Goal: Find specific page/section: Find specific page/section

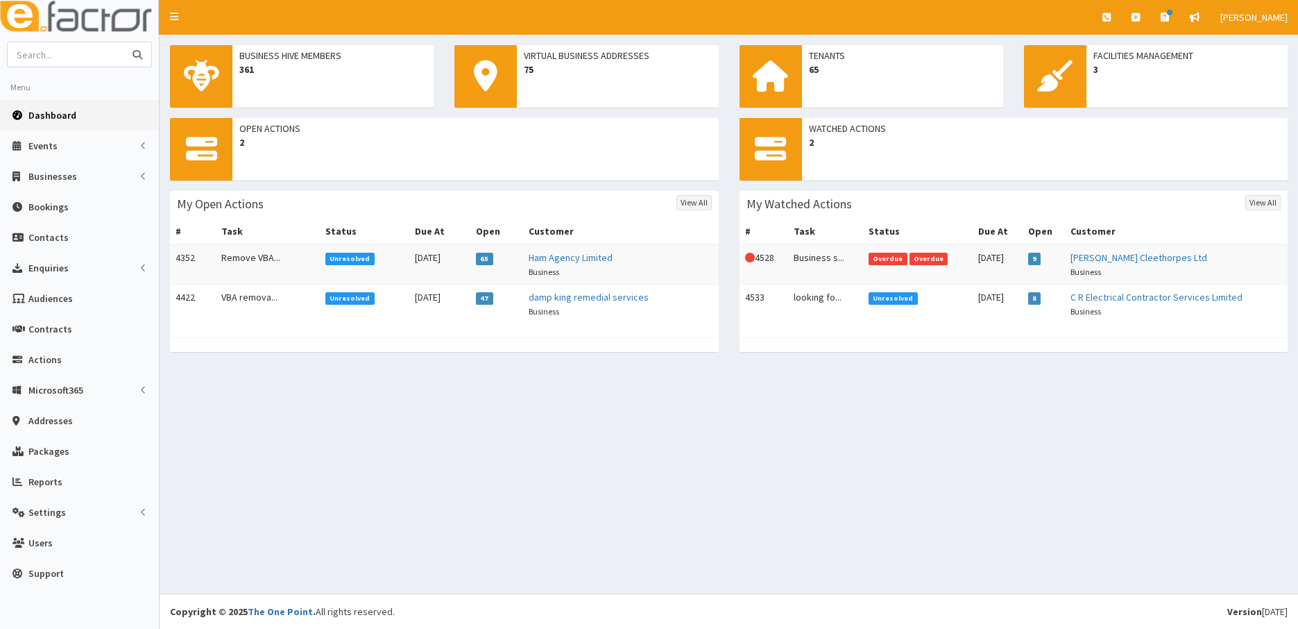
click at [74, 57] on input "text" at bounding box center [66, 54] width 117 height 24
type input "[PERSON_NAME] and"
click at [124, 42] on button "submit" at bounding box center [138, 54] width 28 height 24
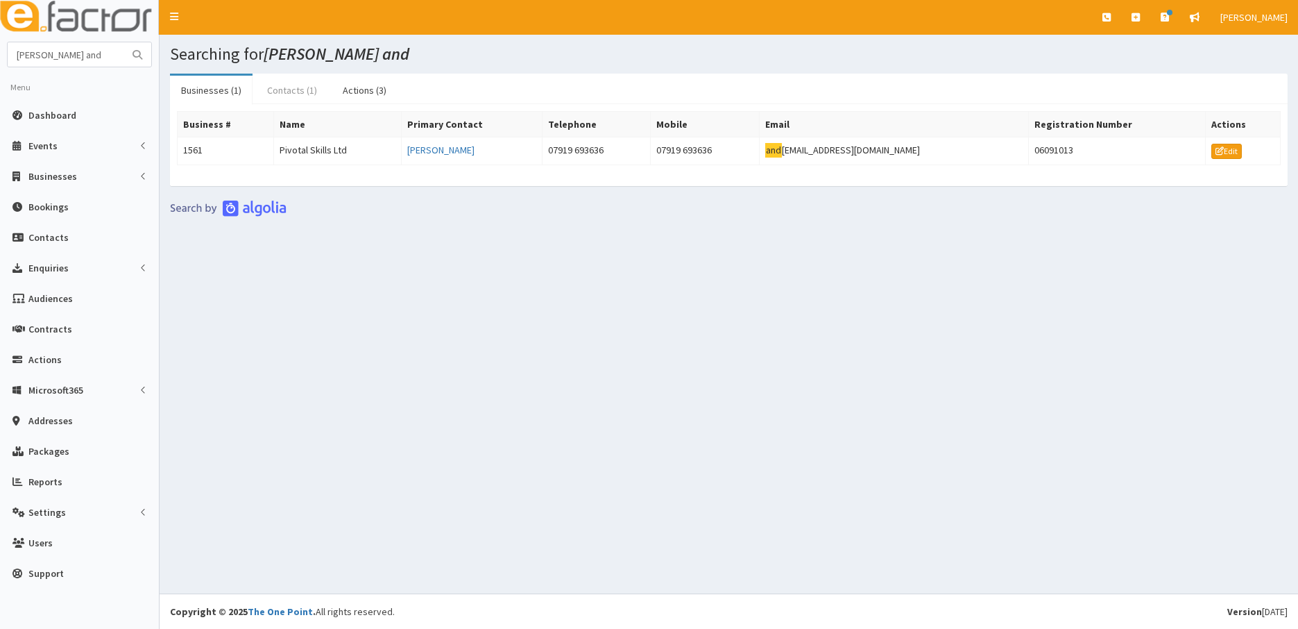
click at [287, 93] on link "Contacts (1)" at bounding box center [292, 90] width 72 height 29
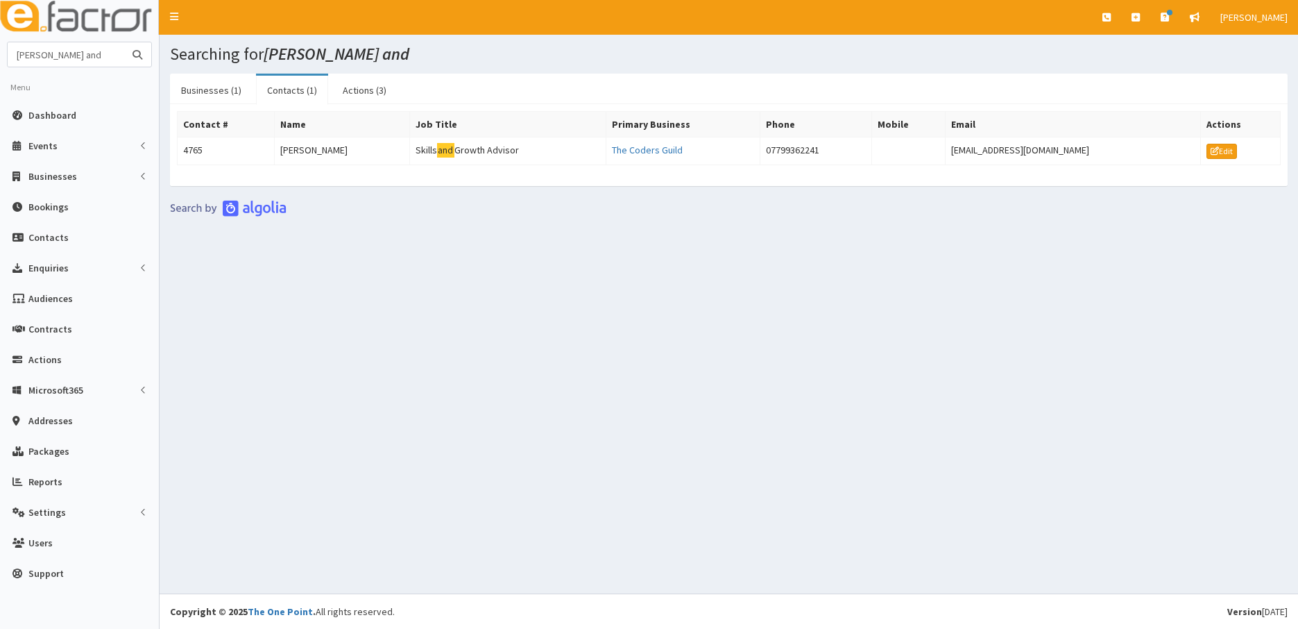
click at [62, 58] on input "[PERSON_NAME] and" at bounding box center [66, 54] width 117 height 24
click at [87, 63] on input "[PERSON_NAME] and" at bounding box center [66, 54] width 117 height 24
type input "sils and"
click at [124, 42] on button "submit" at bounding box center [138, 54] width 28 height 24
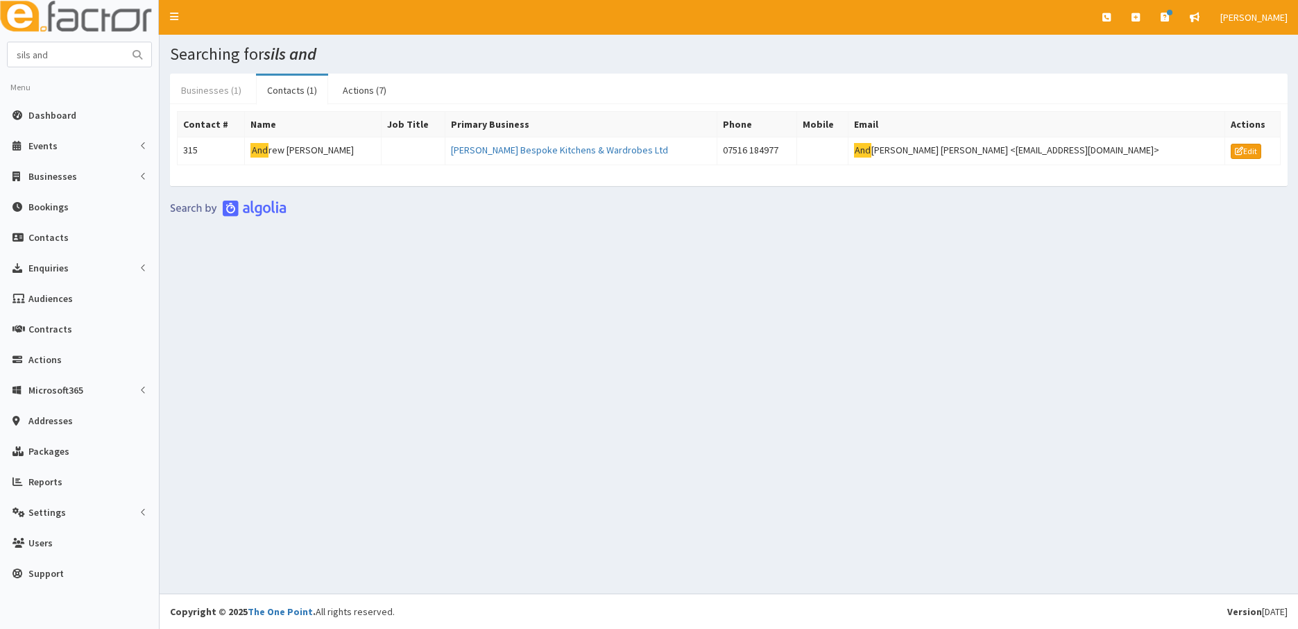
click at [214, 83] on link "Businesses (1)" at bounding box center [211, 90] width 83 height 29
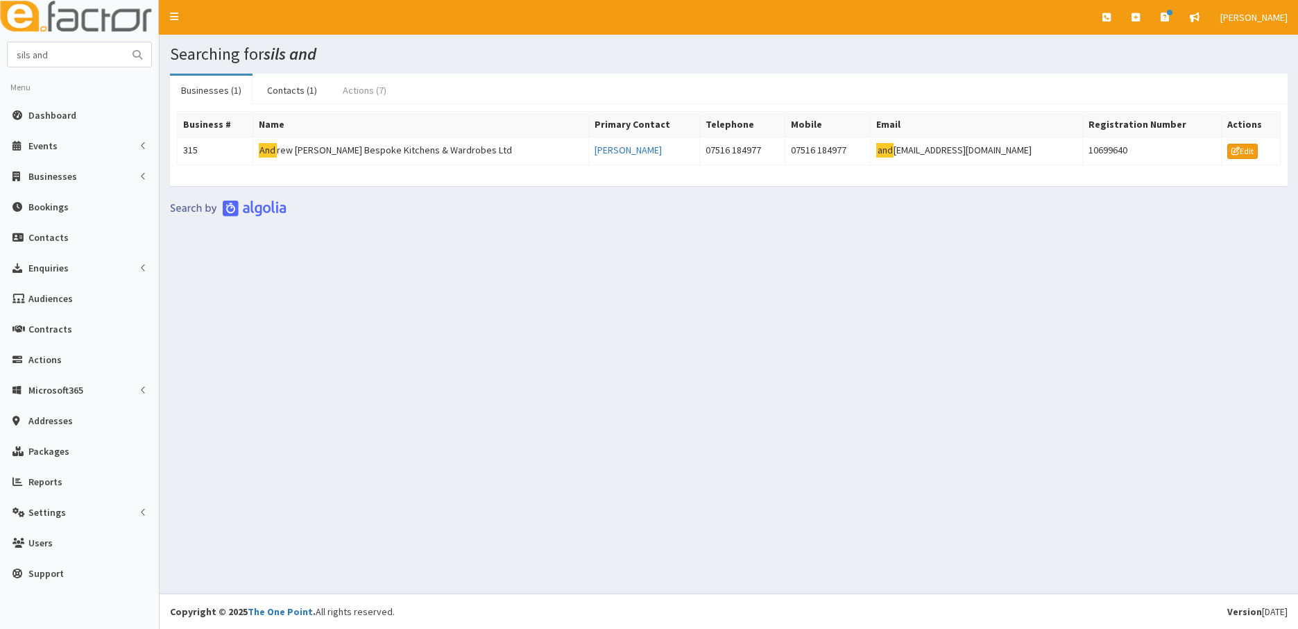
click at [346, 86] on link "Actions (7)" at bounding box center [365, 90] width 66 height 29
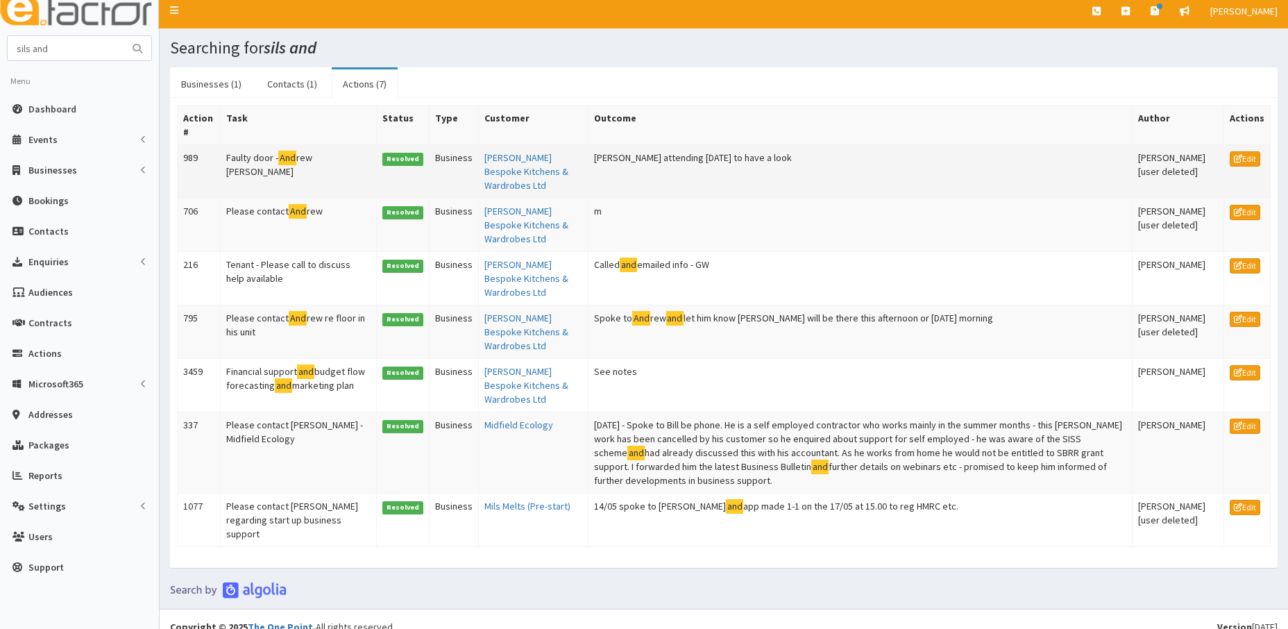
scroll to position [8, 0]
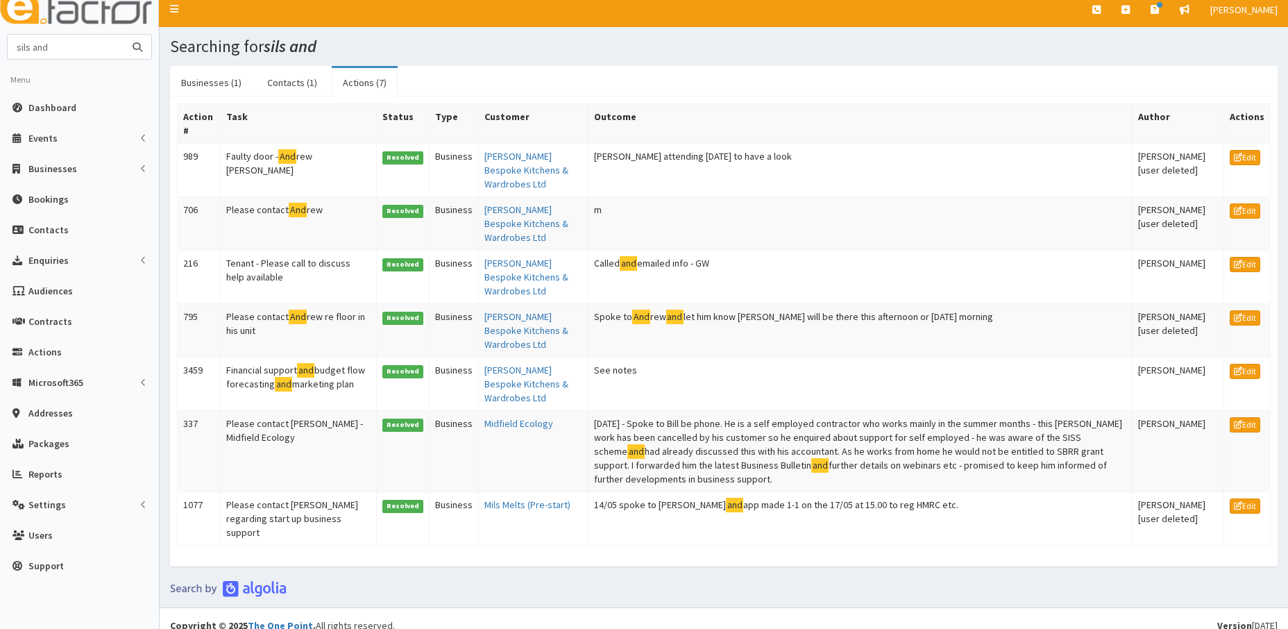
click at [65, 45] on input "sils and" at bounding box center [66, 47] width 117 height 24
type input "s"
type input "betteridge"
click at [124, 35] on button "submit" at bounding box center [138, 47] width 28 height 24
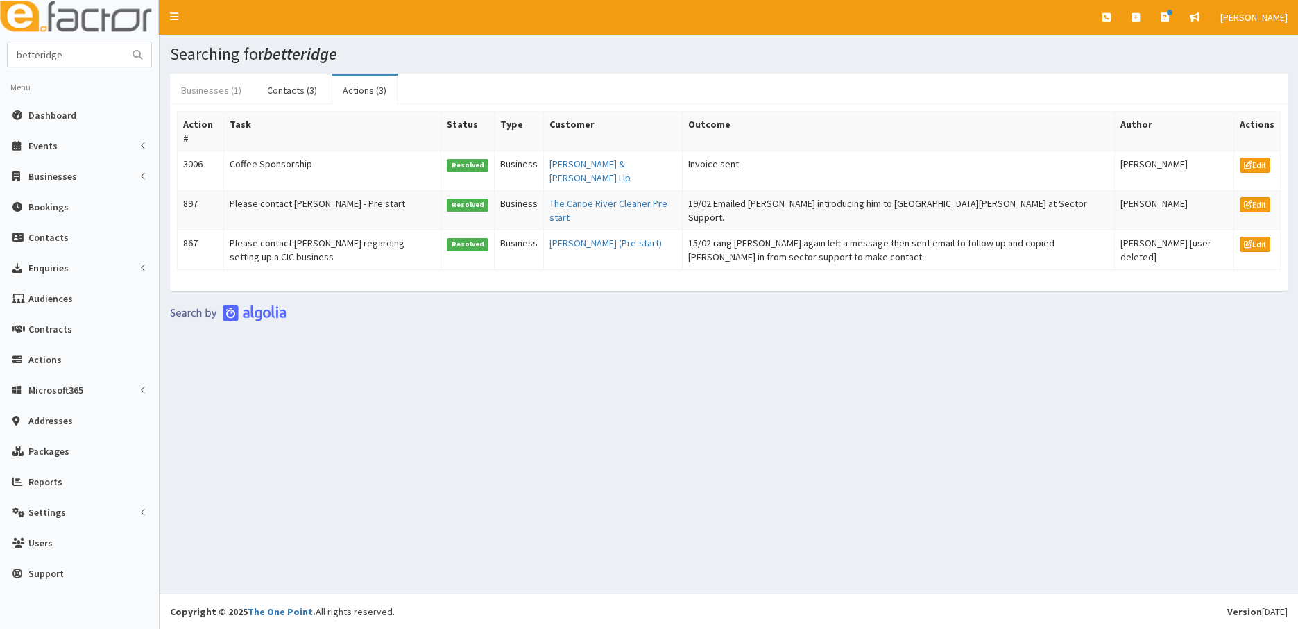
click at [201, 89] on link "Businesses (1)" at bounding box center [211, 90] width 83 height 29
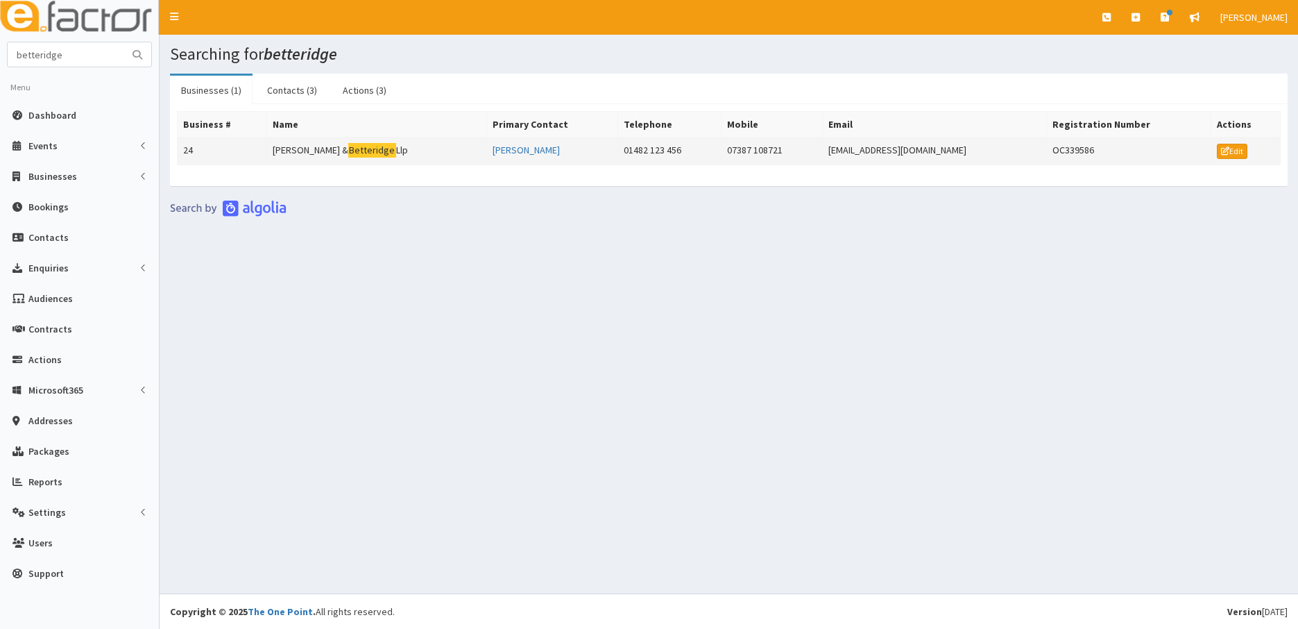
click at [205, 155] on td "24" at bounding box center [223, 151] width 90 height 28
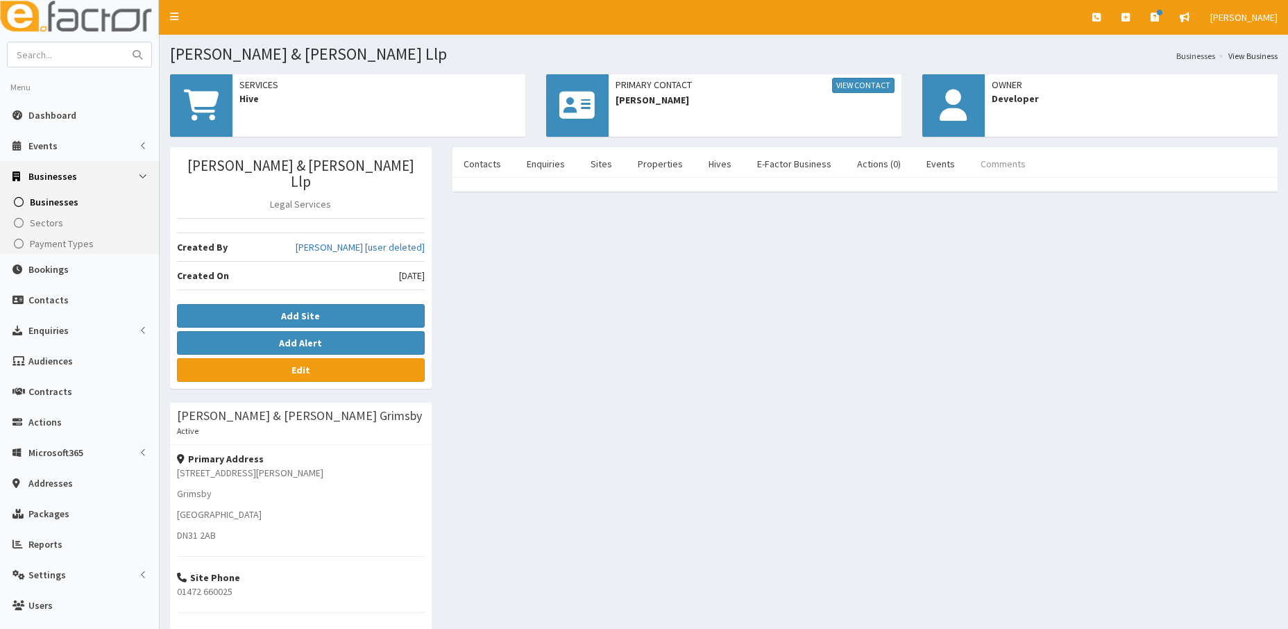
click at [988, 164] on link "Comments" at bounding box center [1003, 163] width 67 height 29
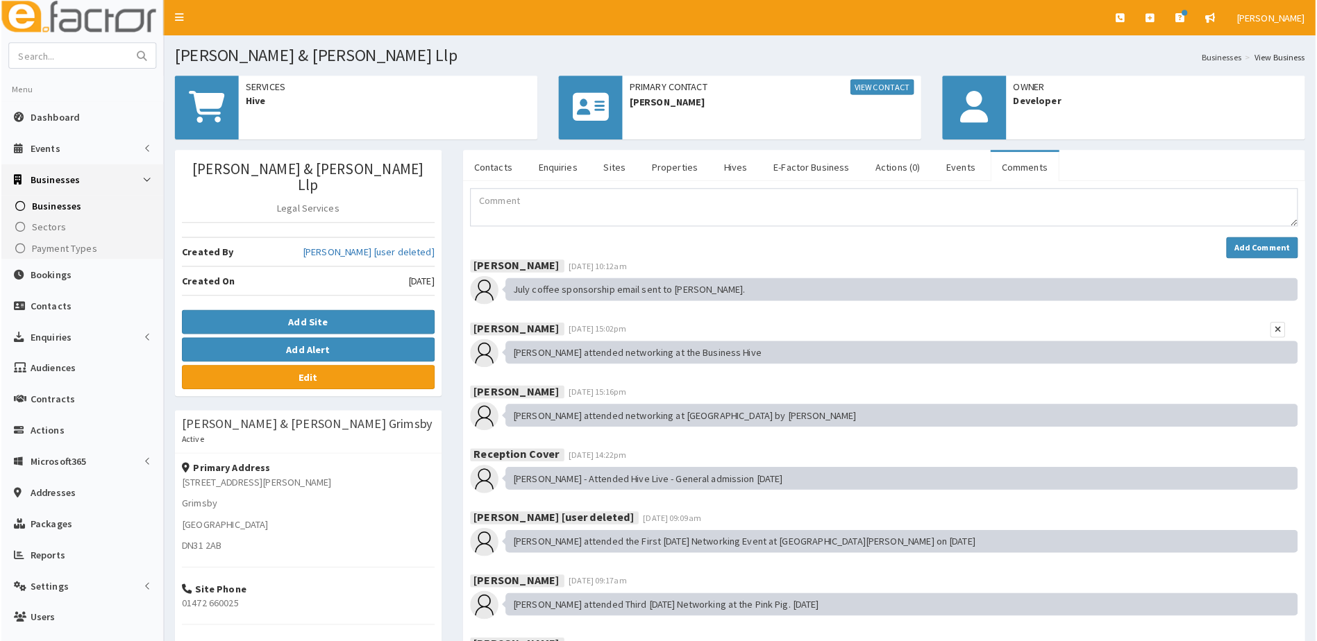
scroll to position [506, 0]
